Goal: Task Accomplishment & Management: Manage account settings

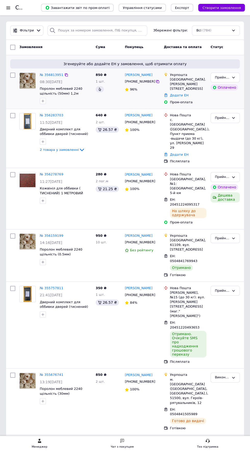
click at [40, 80] on span "08:30[DATE]" at bounding box center [51, 82] width 22 height 4
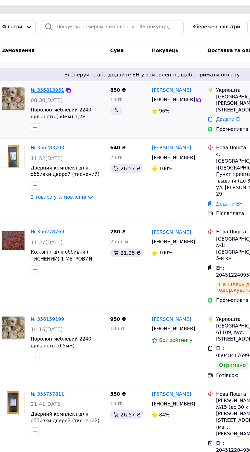
click at [46, 75] on link "№ 356813951" at bounding box center [52, 75] width 24 height 4
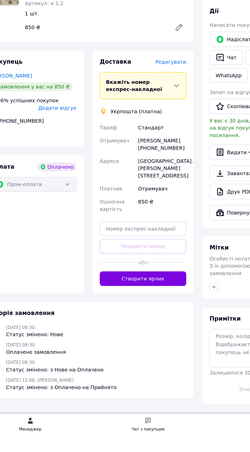
scroll to position [192, 0]
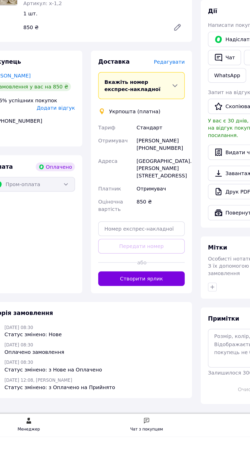
click at [136, 191] on span "Редагувати" at bounding box center [138, 189] width 22 height 4
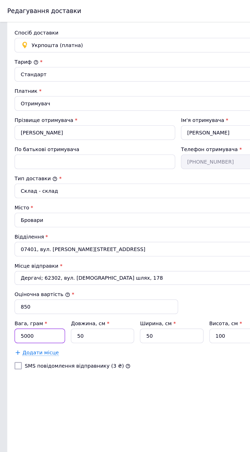
click at [27, 235] on input "5000" at bounding box center [28, 235] width 36 height 10
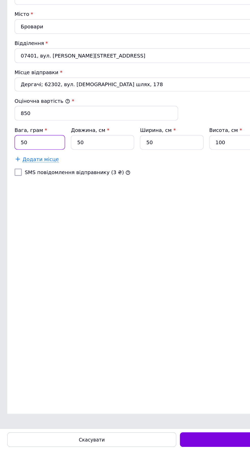
type input "5"
type input "3000"
click at [69, 233] on input "50" at bounding box center [72, 235] width 44 height 10
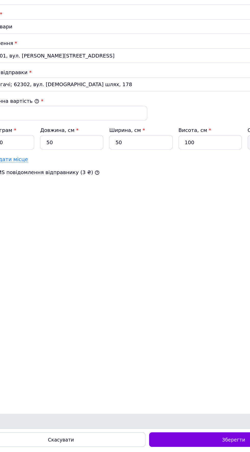
click at [171, 245] on div "Додати місце" at bounding box center [125, 247] width 230 height 5
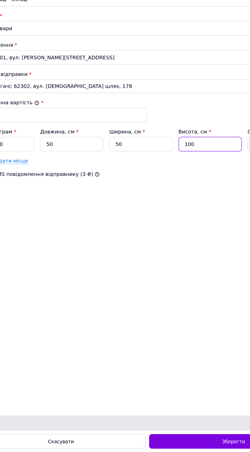
click at [175, 236] on input "100" at bounding box center [169, 235] width 44 height 10
type input "10"
type input "25000"
type input "1"
type input "2500"
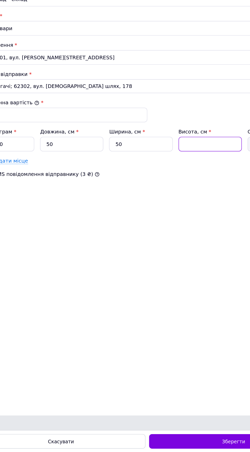
type input "6"
type input "15000"
type input "62"
type input "155000"
type input "62"
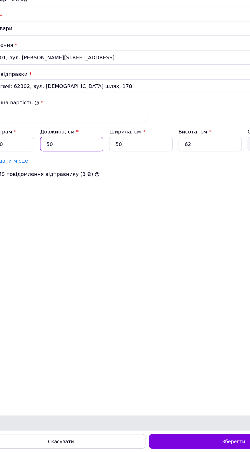
click at [63, 234] on input "50" at bounding box center [72, 235] width 44 height 10
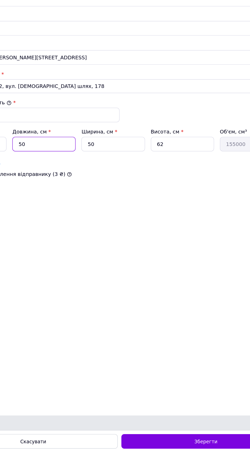
type input "5"
type input "15500"
type input "3"
type input "9300"
type input "30"
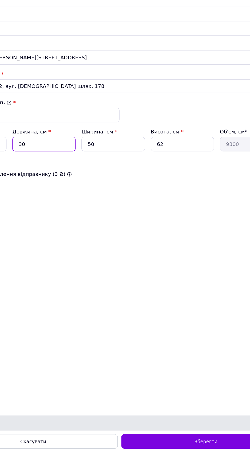
type input "93000"
type input "30"
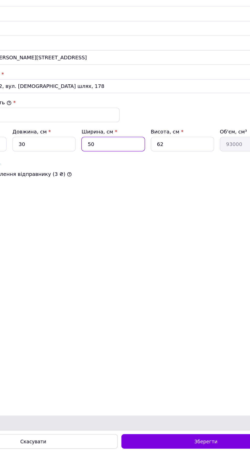
click at [128, 234] on input "50" at bounding box center [120, 235] width 44 height 10
type input "5"
type input "9300"
type input "3"
type input "5580"
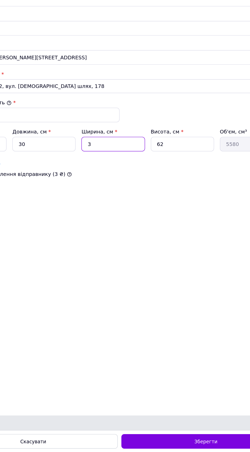
type input "30"
type input "55800"
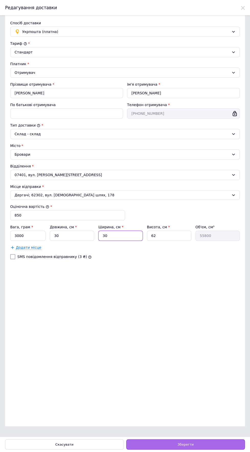
type input "30"
click at [202, 446] on div "Зберегти" at bounding box center [185, 444] width 119 height 10
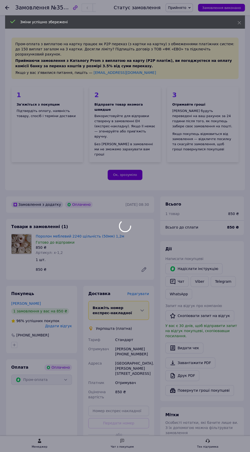
scroll to position [190, 0]
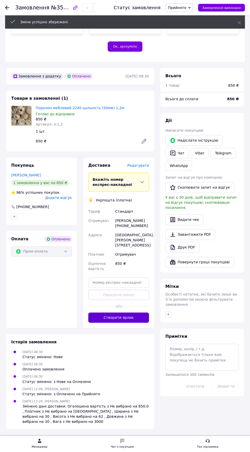
click at [131, 322] on button "Створити ярлик" at bounding box center [118, 317] width 61 height 10
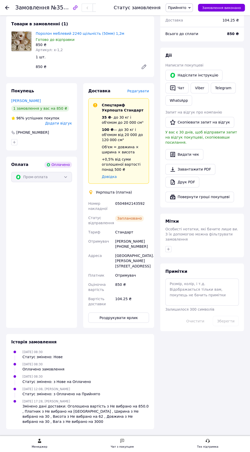
scroll to position [235, 0]
